Goal: Transaction & Acquisition: Purchase product/service

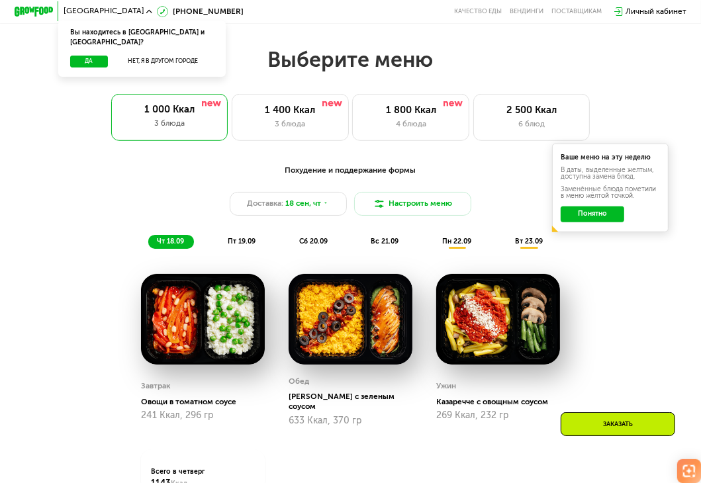
scroll to position [728, 0]
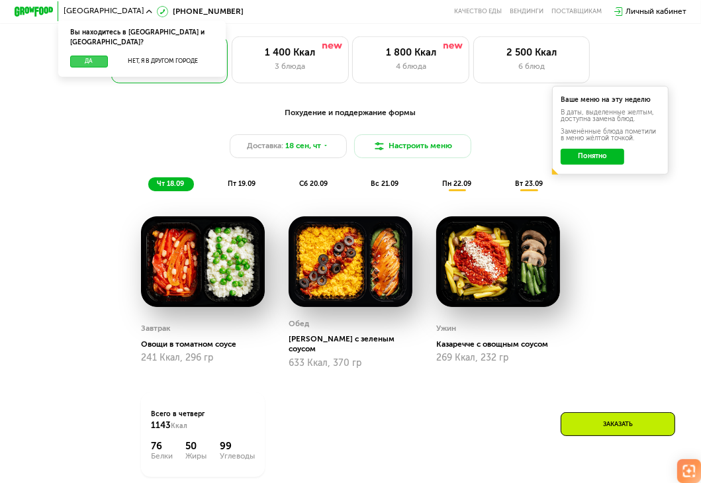
click at [86, 56] on button "Да" at bounding box center [89, 62] width 38 height 12
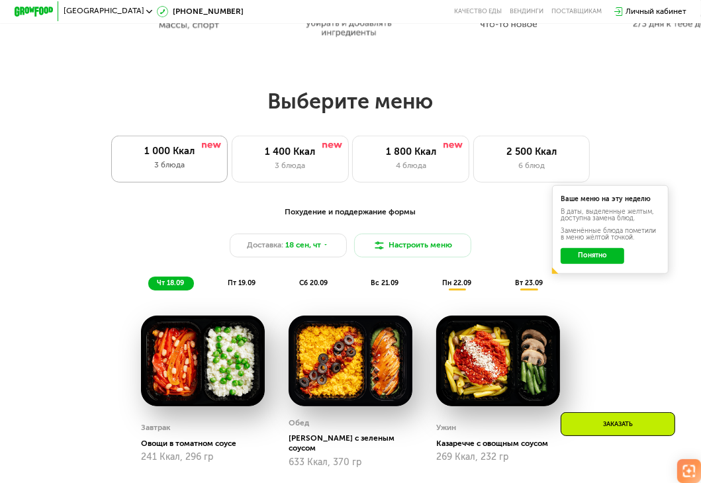
scroll to position [596, 0]
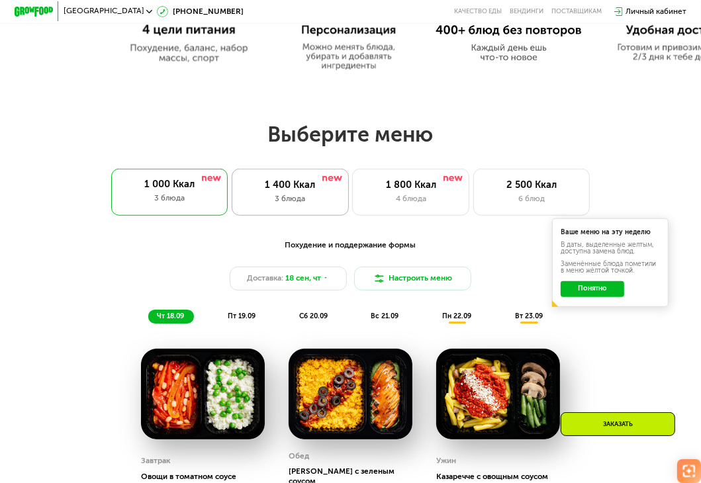
click at [328, 191] on div "1 400 Ккал" at bounding box center [290, 185] width 96 height 12
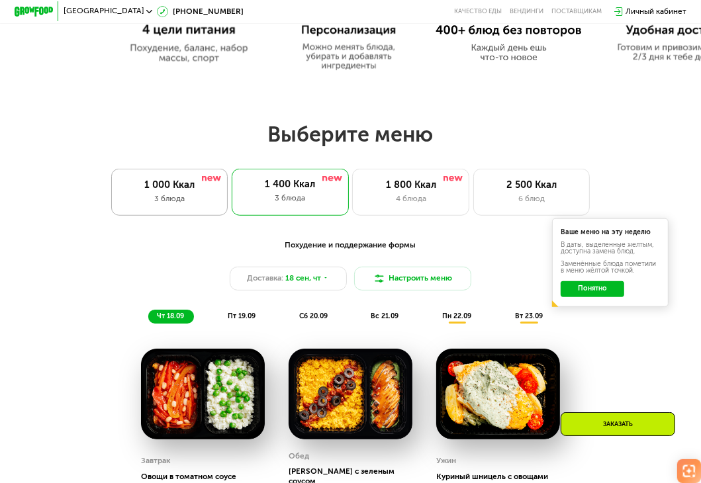
click at [192, 191] on div "1 000 Ккал" at bounding box center [169, 185] width 96 height 12
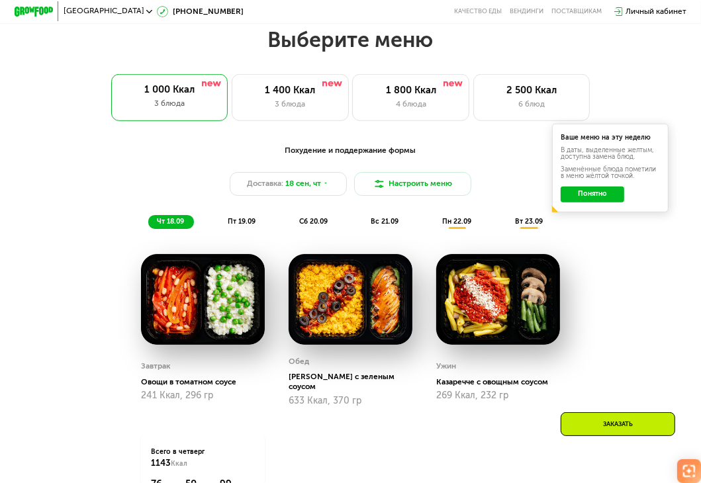
scroll to position [728, 0]
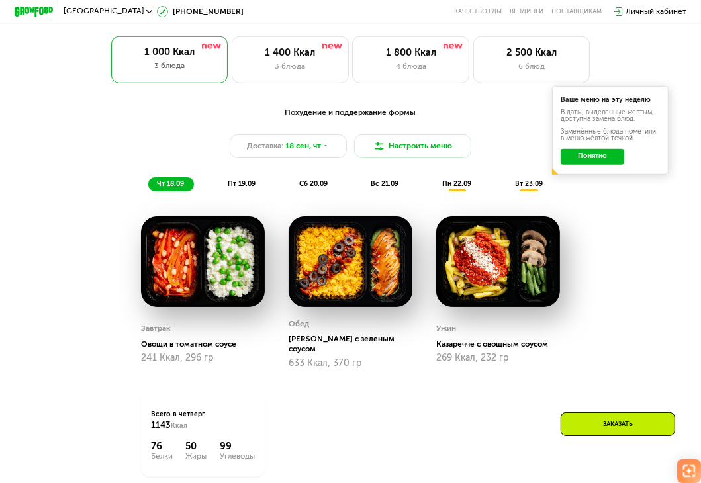
click at [244, 188] on span "пт 19.09" at bounding box center [242, 183] width 28 height 9
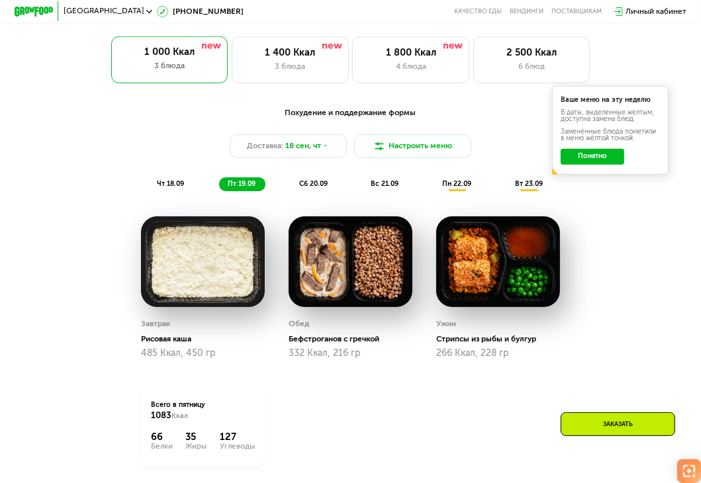
click at [281, 191] on div "чт 18.09 пт 19.09 сб 20.09 вс 21.09 пн 22.09 вт 23.09" at bounding box center [350, 184] width 404 height 14
click at [315, 188] on span "сб 20.09" at bounding box center [313, 183] width 28 height 9
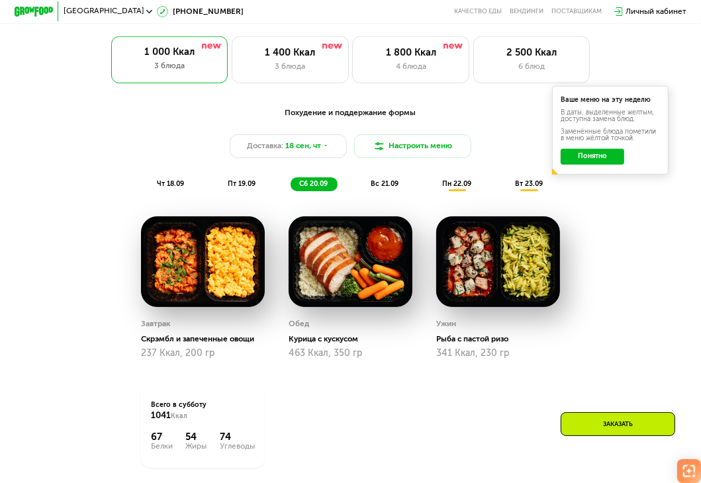
click at [408, 191] on div "чт 18.09 пт 19.09 сб 20.09 вс 21.09 пн 22.09 вт 23.09" at bounding box center [350, 184] width 404 height 14
click at [395, 188] on span "вс 21.09" at bounding box center [385, 183] width 28 height 9
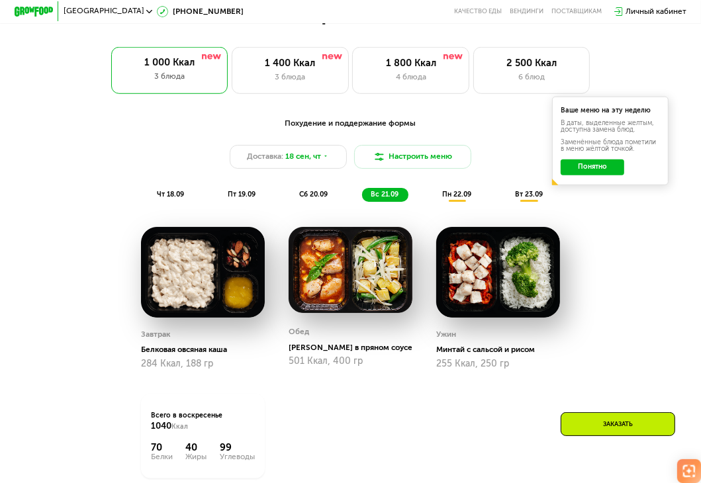
scroll to position [662, 0]
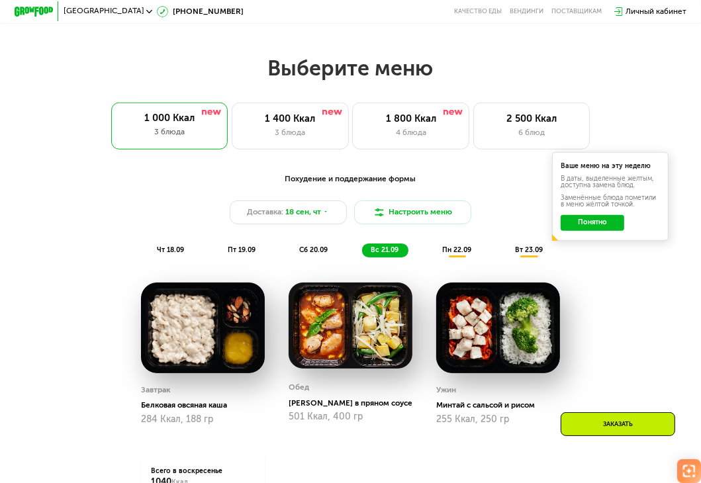
click at [173, 250] on div "Похудение и поддержание формы Доставка: [DATE] Настроить меню чт 18.09 пт 19.09…" at bounding box center [350, 215] width 576 height 84
click at [181, 257] on div "чт 18.09" at bounding box center [171, 251] width 46 height 14
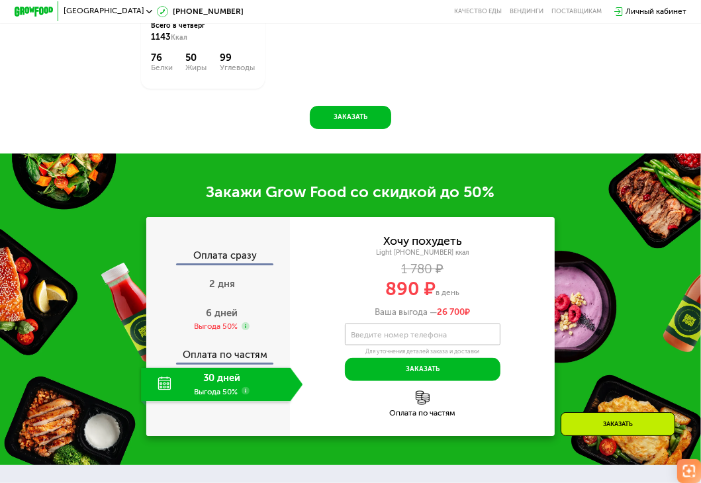
scroll to position [1191, 0]
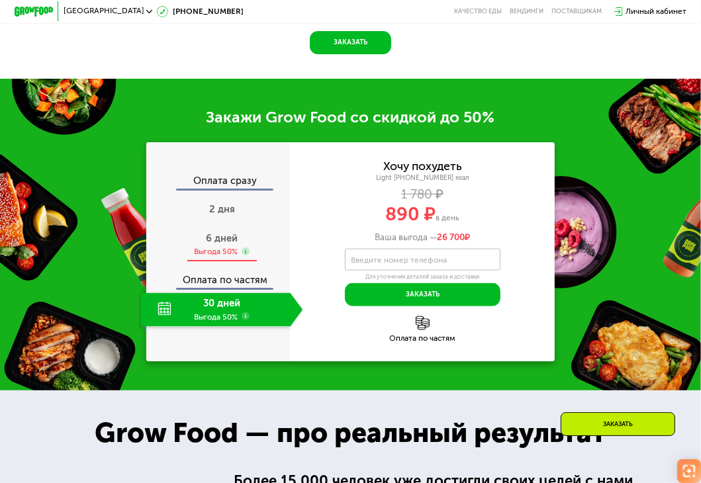
click at [244, 255] on use at bounding box center [246, 252] width 8 height 8
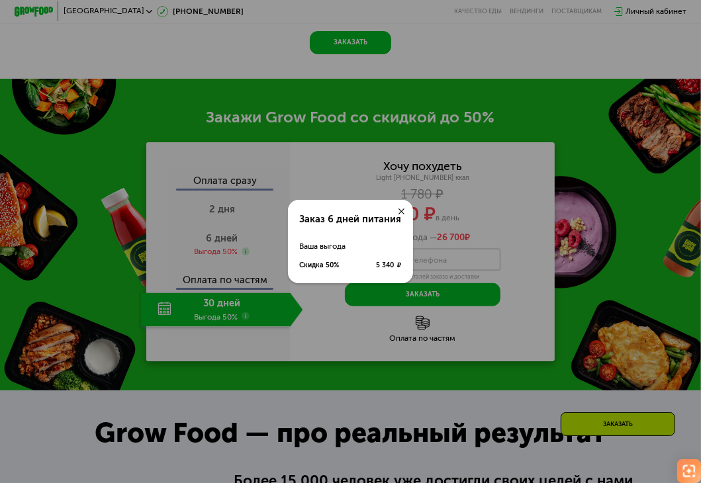
click at [401, 210] on icon at bounding box center [401, 211] width 6 height 6
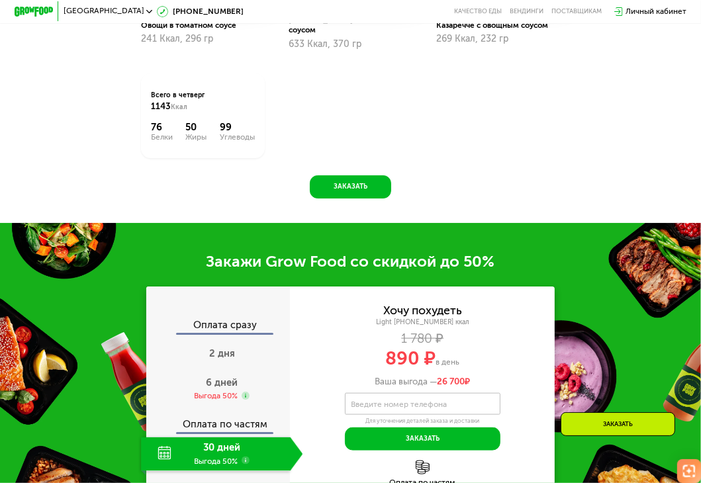
scroll to position [927, 0]
